Goal: Use online tool/utility: Utilize a website feature to perform a specific function

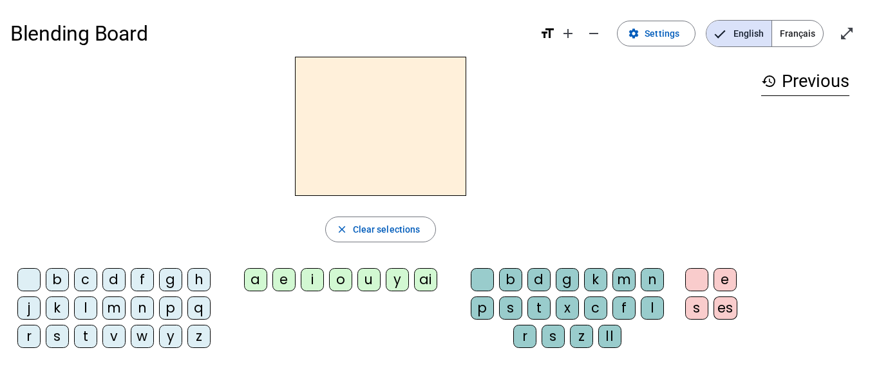
click at [84, 312] on div "l" at bounding box center [85, 307] width 23 height 23
click at [258, 282] on div "a" at bounding box center [255, 279] width 23 height 23
click at [285, 277] on div "e" at bounding box center [283, 279] width 23 height 23
click at [512, 310] on div "s" at bounding box center [510, 307] width 23 height 23
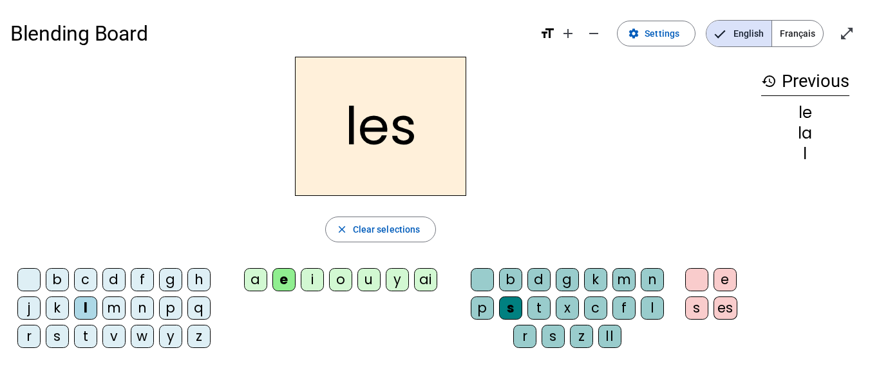
click at [491, 277] on div at bounding box center [482, 279] width 23 height 23
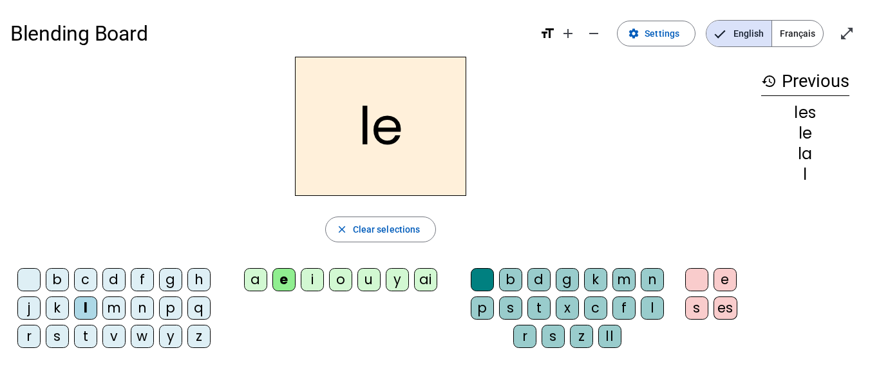
click at [371, 281] on div "u" at bounding box center [368, 279] width 23 height 23
click at [422, 284] on div "ai" at bounding box center [425, 279] width 23 height 23
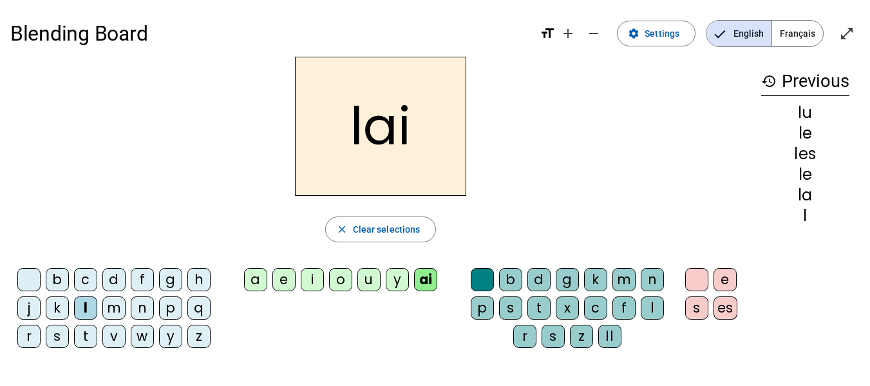
click at [375, 281] on div "u" at bounding box center [368, 279] width 23 height 23
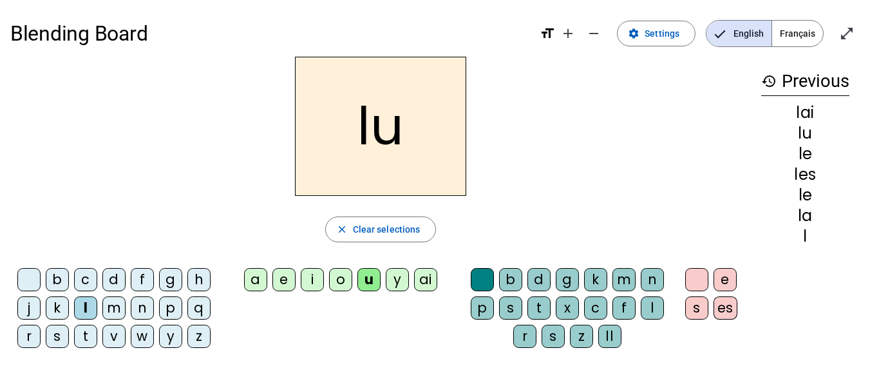
click at [88, 334] on div "t" at bounding box center [85, 335] width 23 height 23
click at [283, 281] on div "e" at bounding box center [283, 279] width 23 height 23
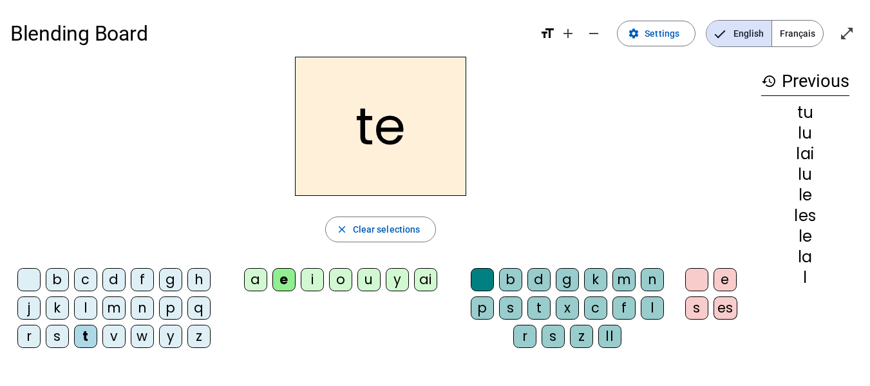
click at [254, 277] on div "a" at bounding box center [255, 279] width 23 height 23
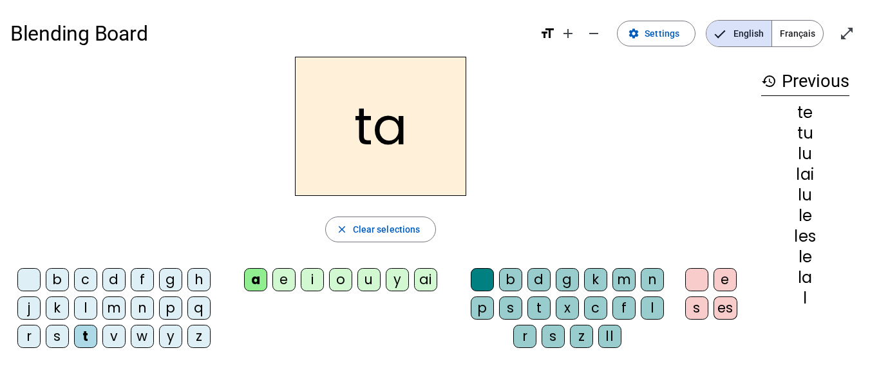
click at [239, 142] on div "ta" at bounding box center [380, 126] width 740 height 139
drag, startPoint x: 338, startPoint y: 284, endPoint x: 270, endPoint y: 181, distance: 123.2
drag, startPoint x: 270, startPoint y: 181, endPoint x: 205, endPoint y: 196, distance: 66.8
click at [205, 196] on div "ta close Clear selections b c d f g h j k l m n p q r s t v w y z a e i o u y a…" at bounding box center [380, 207] width 740 height 301
click at [343, 281] on div "o" at bounding box center [340, 279] width 23 height 23
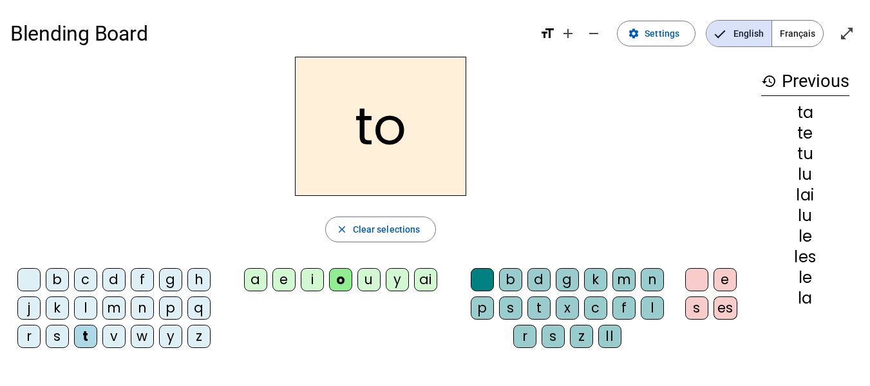
click at [61, 279] on div "b" at bounding box center [57, 279] width 23 height 23
click at [115, 276] on div "d" at bounding box center [113, 279] width 23 height 23
